Goal: Task Accomplishment & Management: Use online tool/utility

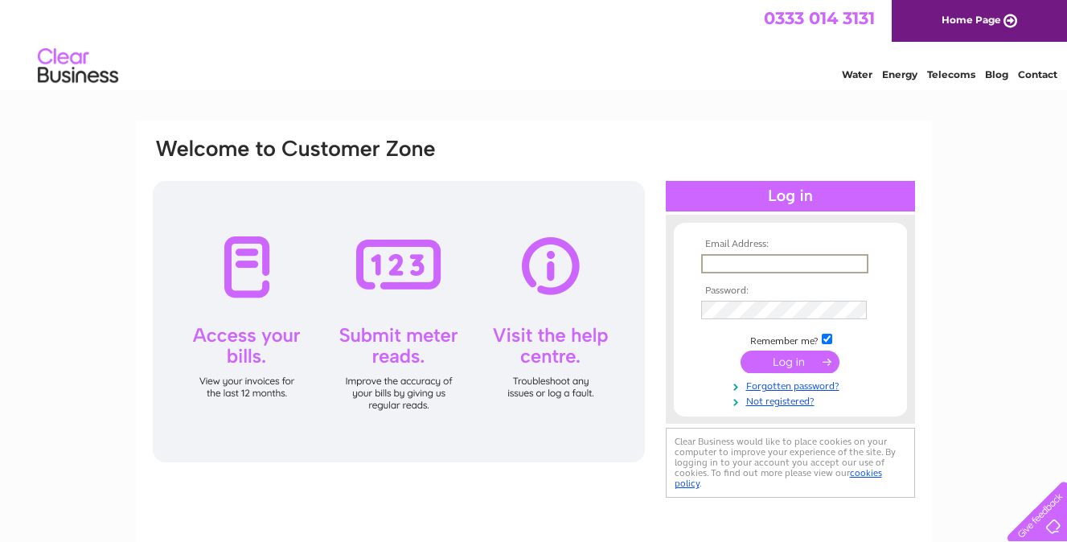
type input "[EMAIL_ADDRESS][DOMAIN_NAME]"
click at [789, 360] on input "submit" at bounding box center [789, 361] width 99 height 23
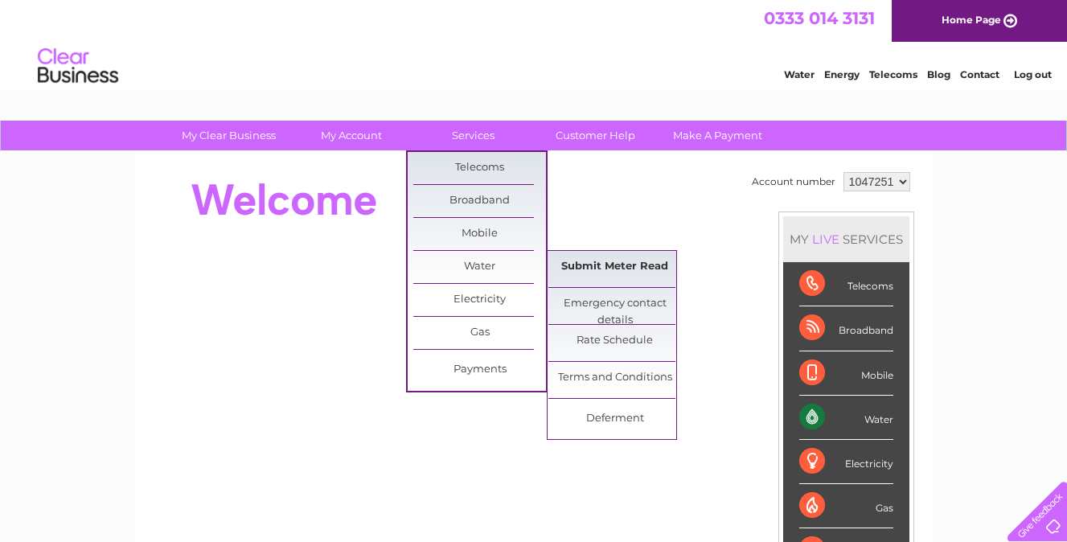
click at [638, 266] on link "Submit Meter Read" at bounding box center [614, 267] width 133 height 32
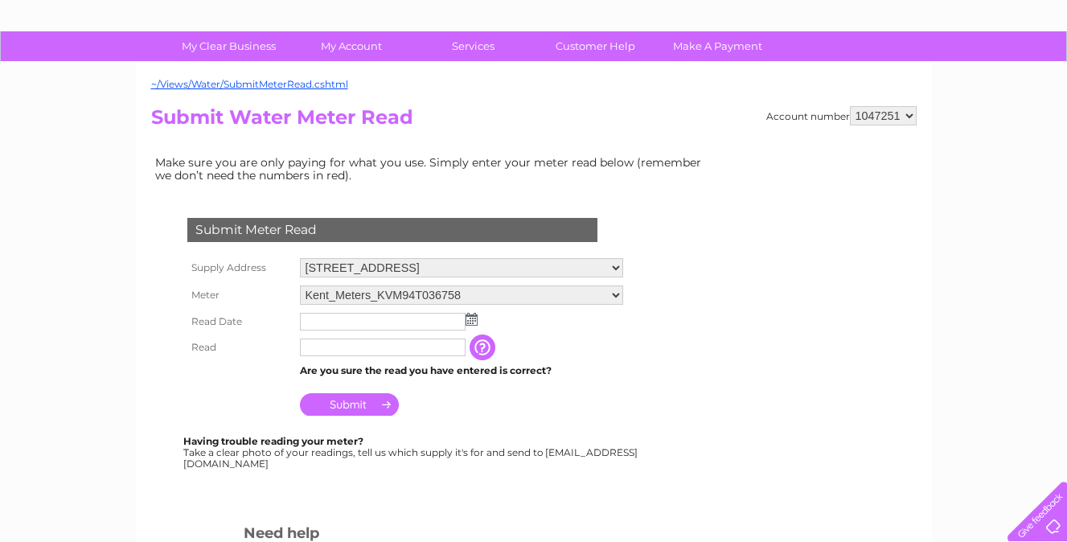
scroll to position [92, 0]
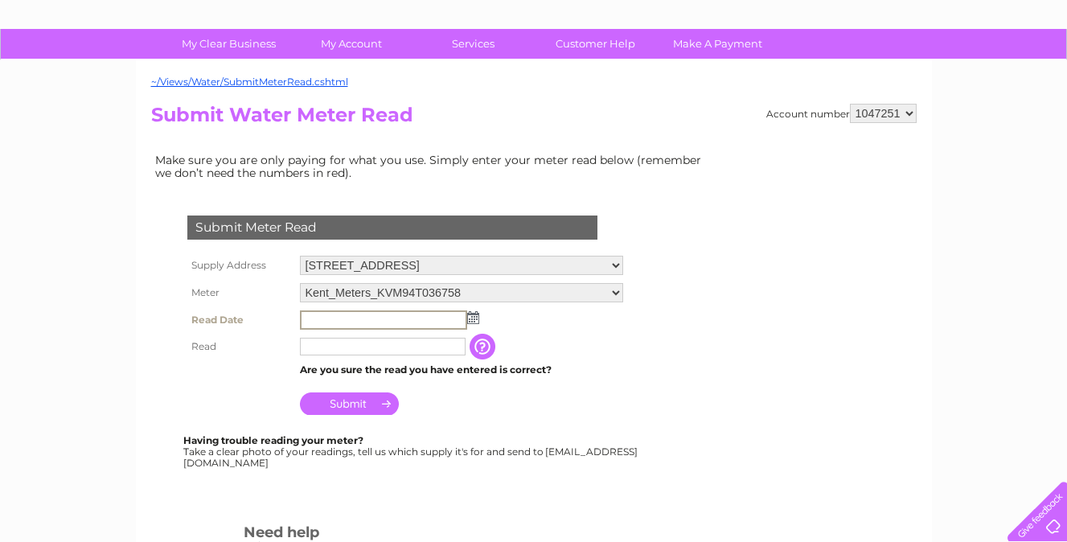
click at [330, 316] on input "text" at bounding box center [383, 319] width 167 height 19
click at [475, 311] on img at bounding box center [473, 317] width 12 height 13
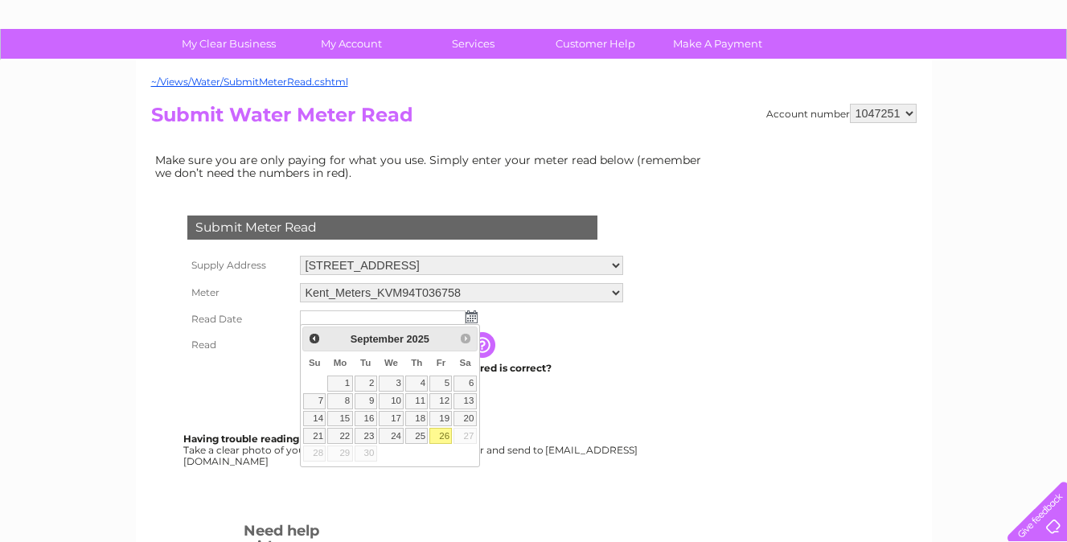
click at [446, 431] on link "26" at bounding box center [440, 436] width 23 height 16
type input "2025/09/26"
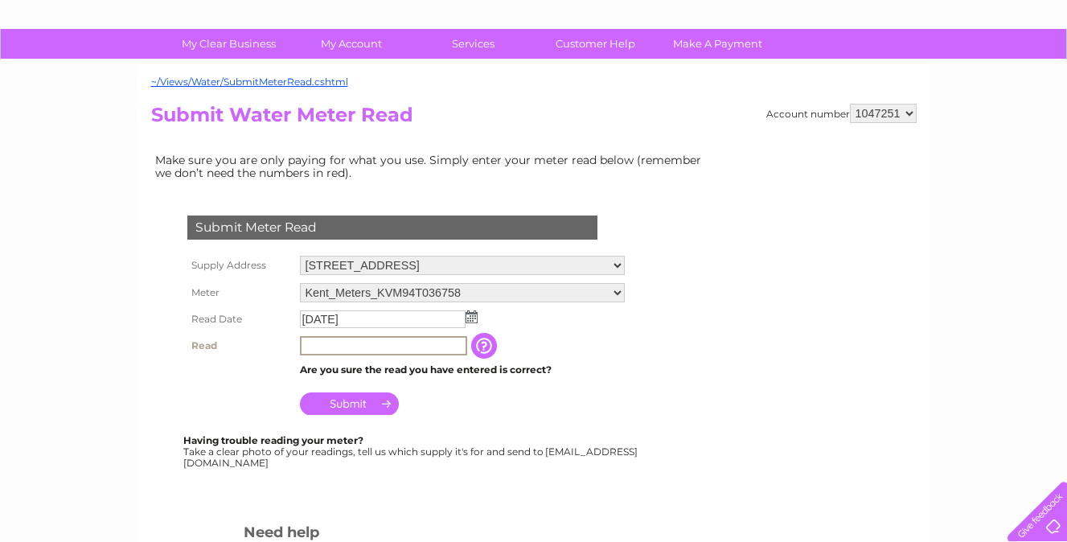
click at [367, 343] on input "text" at bounding box center [383, 345] width 167 height 19
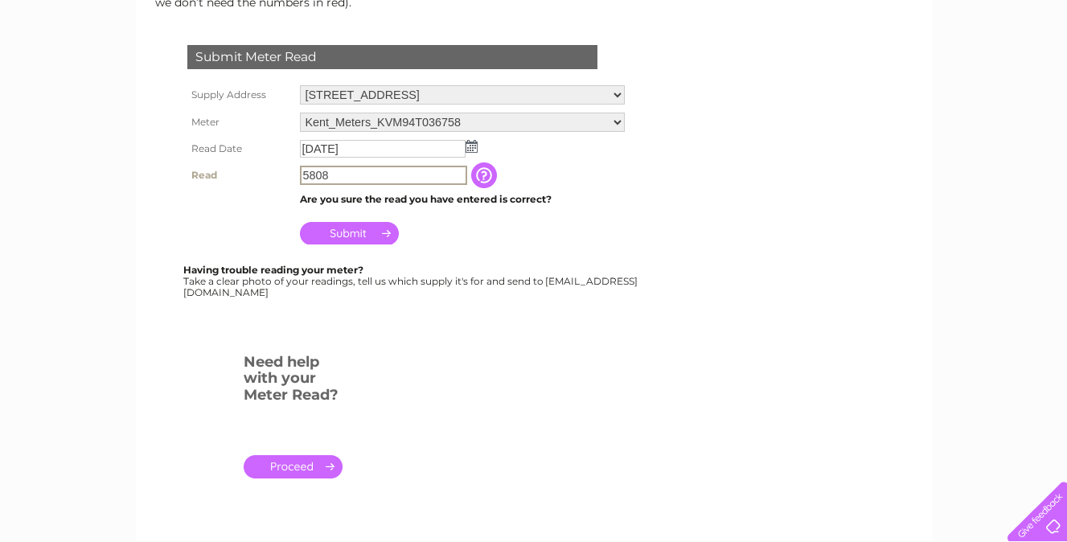
scroll to position [268, 0]
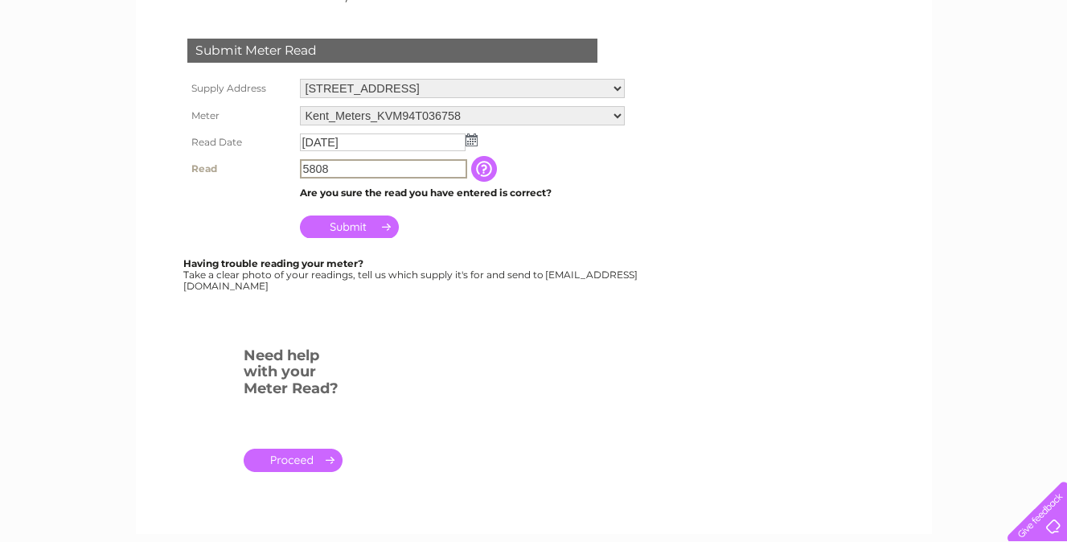
type input "5808"
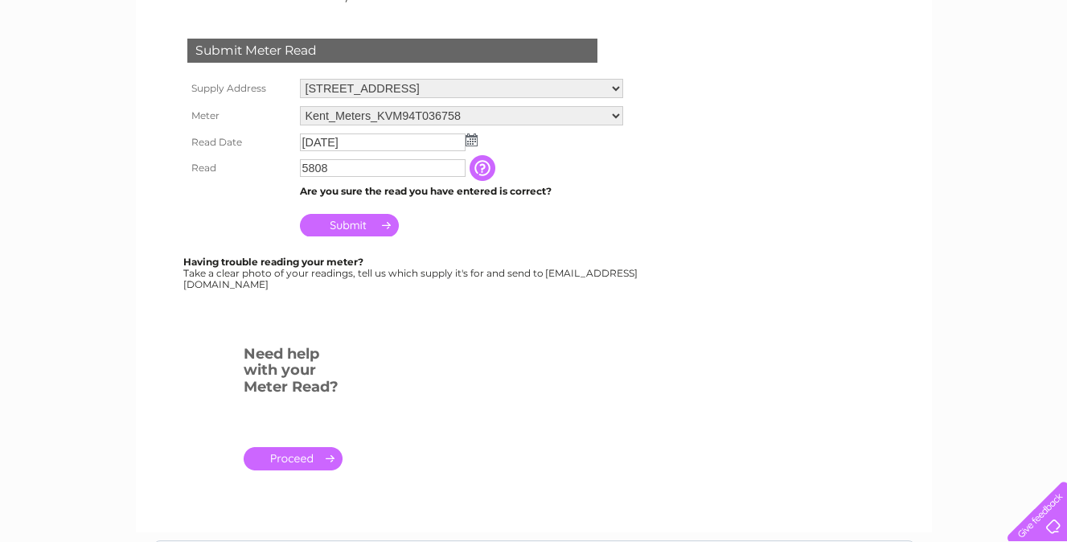
click at [353, 223] on input "Submit" at bounding box center [349, 225] width 99 height 23
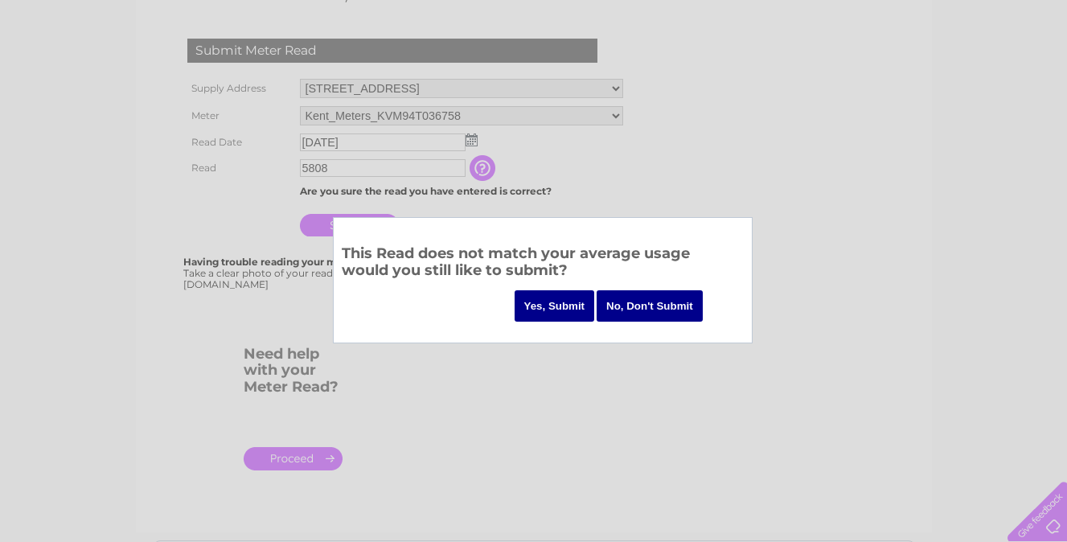
click at [611, 308] on input "No, Don't Submit" at bounding box center [649, 305] width 106 height 31
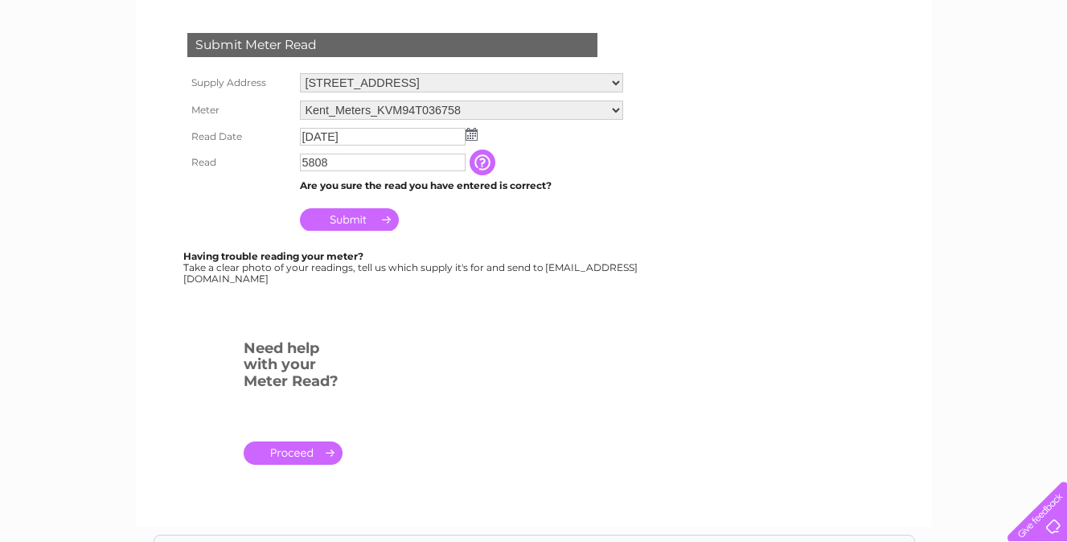
scroll to position [268, 0]
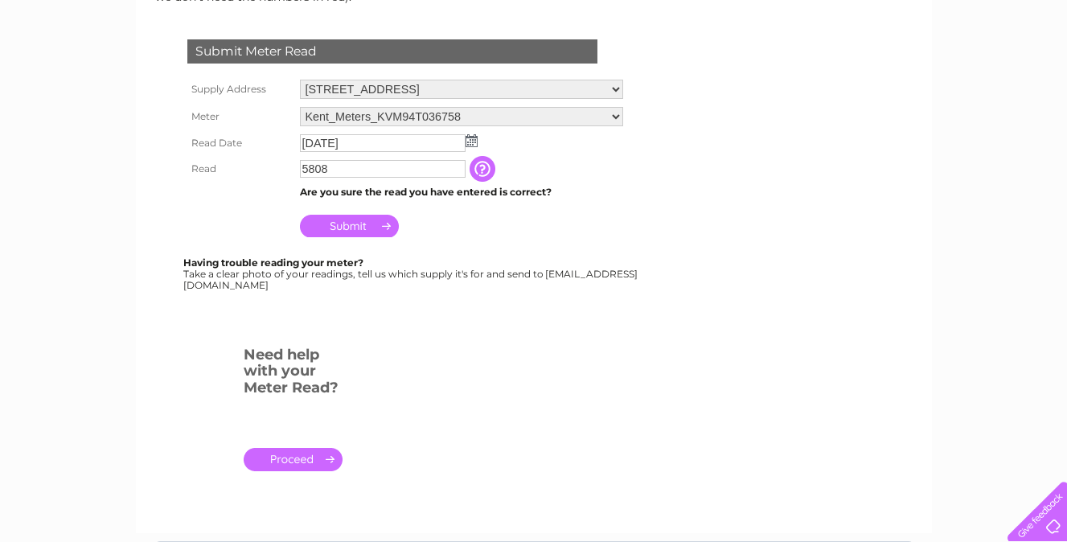
click at [353, 215] on input "Submit" at bounding box center [349, 226] width 99 height 23
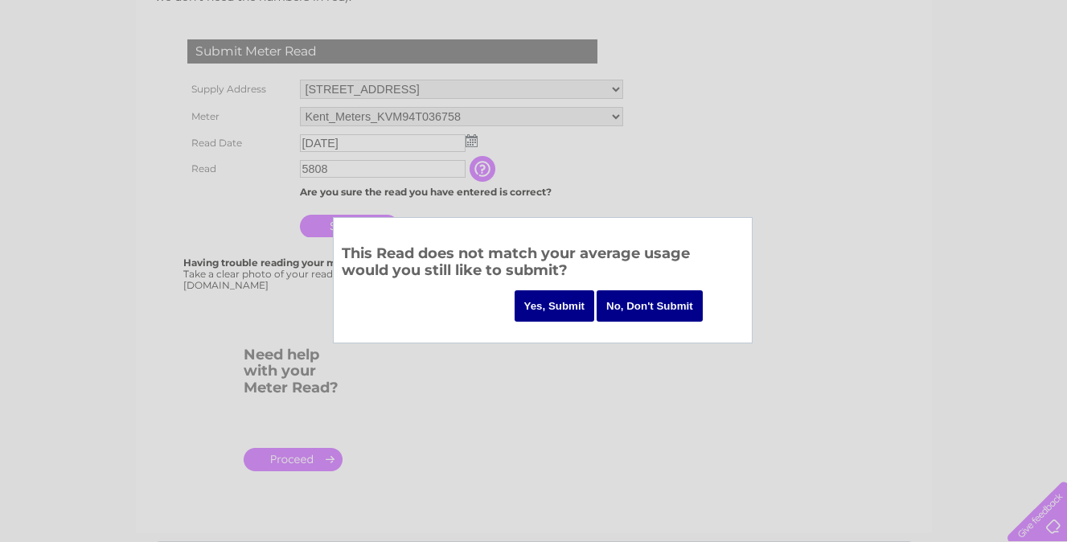
click at [557, 305] on input "Yes, Submit" at bounding box center [554, 305] width 80 height 31
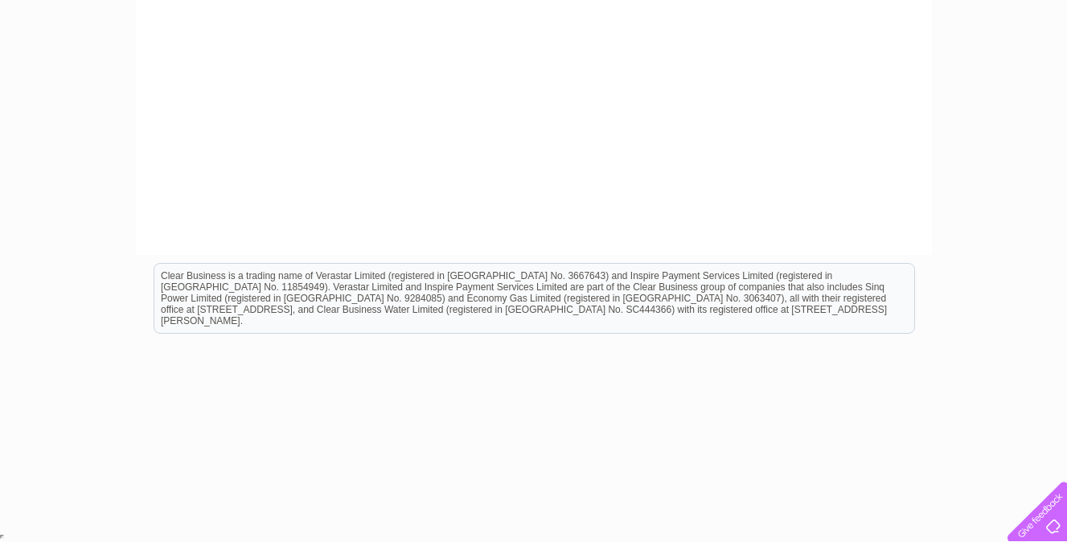
scroll to position [346, 0]
